Goal: Information Seeking & Learning: Check status

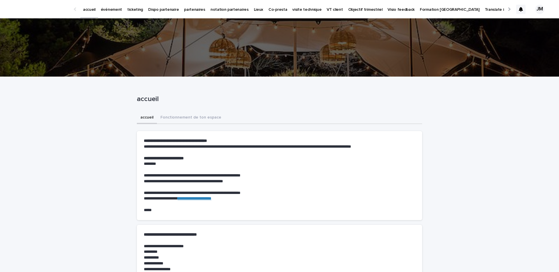
click at [132, 9] on p "ticketing" at bounding box center [135, 6] width 16 height 12
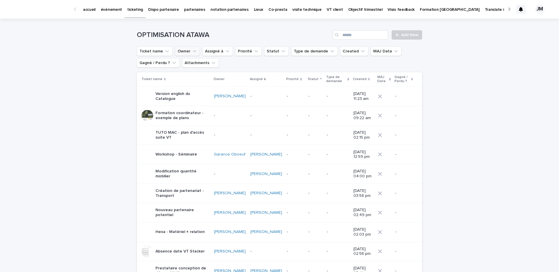
click at [182, 48] on button "Owner" at bounding box center [187, 51] width 25 height 9
type input "******"
click at [193, 89] on p "[PERSON_NAME]" at bounding box center [211, 89] width 62 height 4
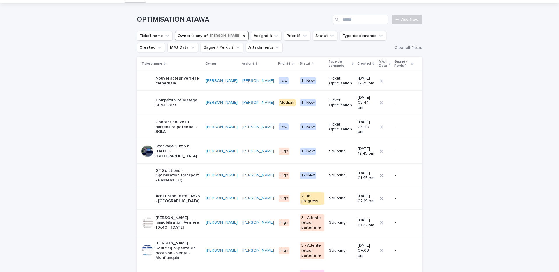
scroll to position [19, 0]
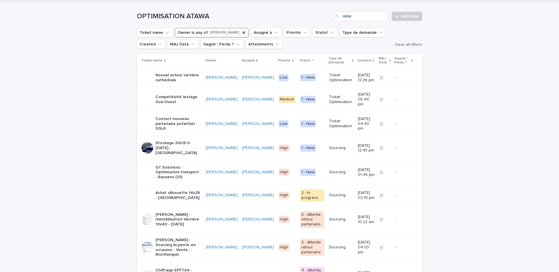
click at [176, 191] on p "Achat silhouette 14x26 - [GEOGRAPHIC_DATA]" at bounding box center [179, 196] width 46 height 10
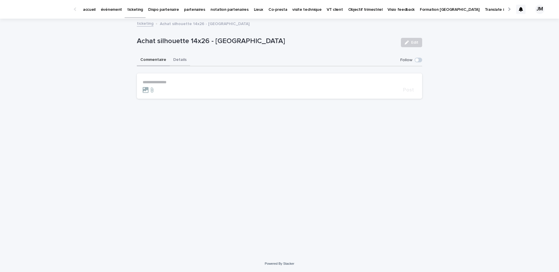
click at [178, 59] on button "Details" at bounding box center [180, 60] width 20 height 12
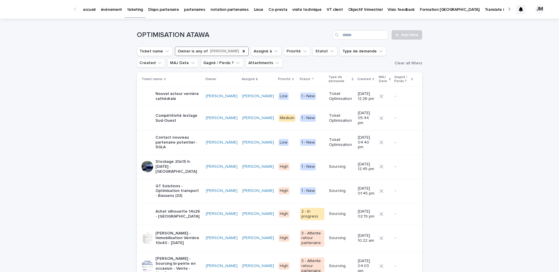
click at [171, 165] on p "Stockage 20x15 h:[DATE] - [GEOGRAPHIC_DATA]" at bounding box center [179, 166] width 46 height 15
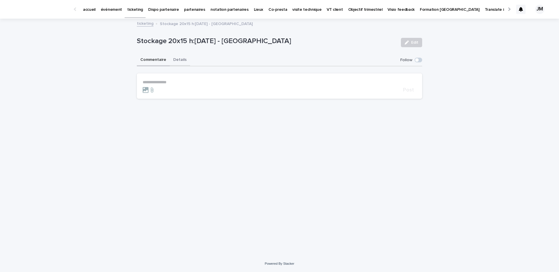
click at [177, 59] on button "Details" at bounding box center [180, 60] width 20 height 12
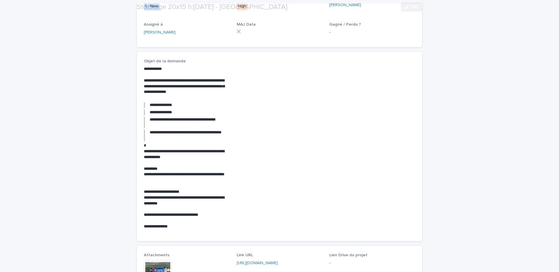
scroll to position [269, 0]
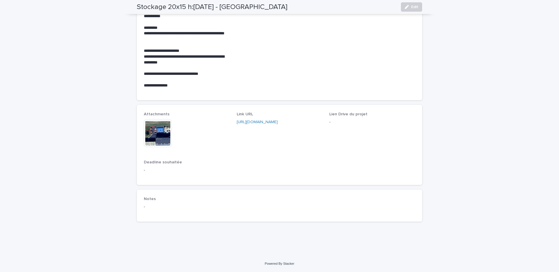
click at [159, 141] on img at bounding box center [158, 133] width 28 height 28
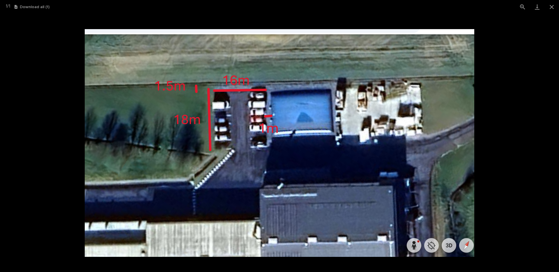
click at [54, 161] on picture at bounding box center [279, 143] width 559 height 258
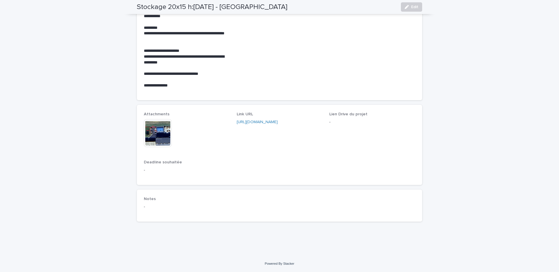
scroll to position [0, 0]
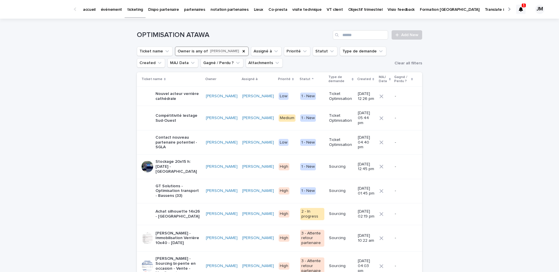
click at [521, 8] on icon at bounding box center [521, 9] width 4 height 5
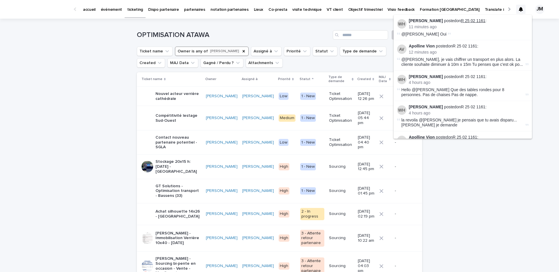
click at [466, 21] on link "R 25 02 1161" at bounding box center [473, 20] width 24 height 5
